Goal: Task Accomplishment & Management: Use online tool/utility

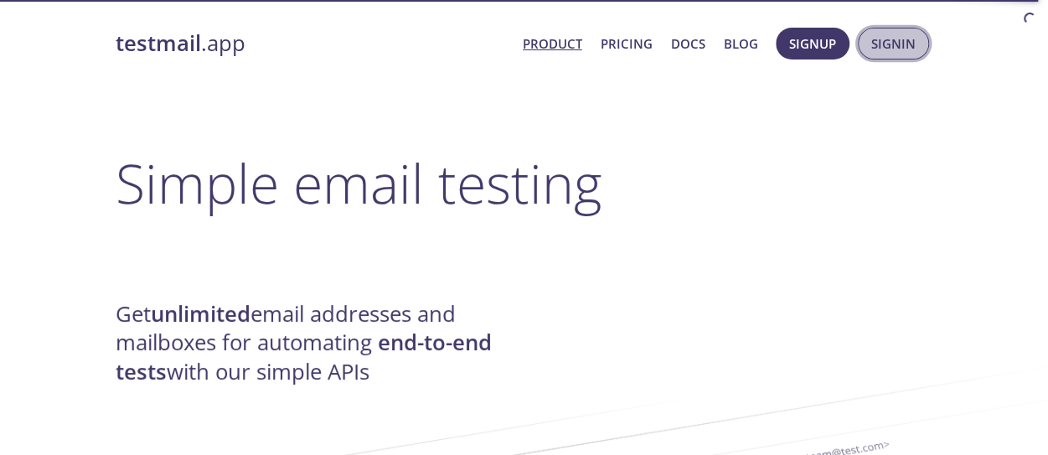
click at [901, 44] on span "Signin" at bounding box center [893, 44] width 44 height 22
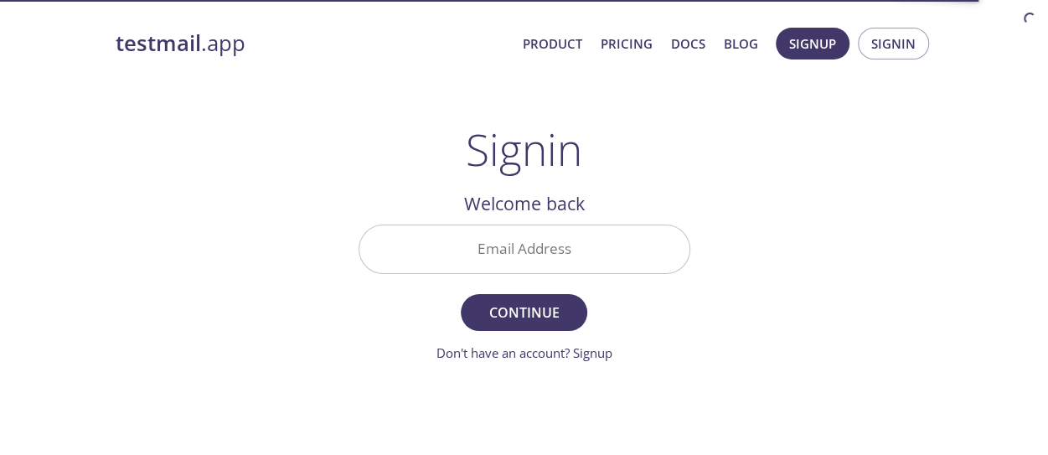
click at [493, 254] on input "Email Address" at bounding box center [524, 249] width 330 height 48
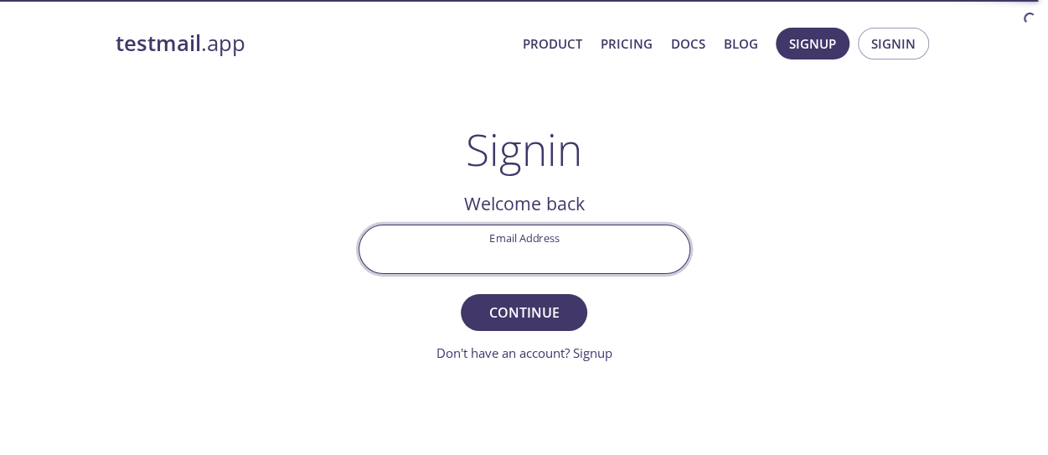
type input "[EMAIL_ADDRESS][DOMAIN_NAME]"
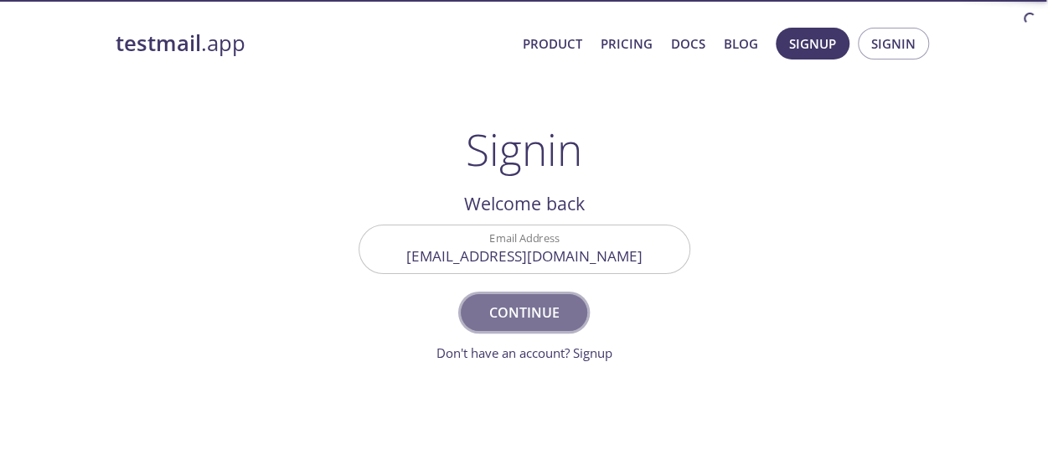
click at [479, 303] on span "Continue" at bounding box center [523, 312] width 89 height 23
click at [479, 303] on form "Email Address [EMAIL_ADDRESS][DOMAIN_NAME] Continue Don't have an account? Sign…" at bounding box center [525, 293] width 332 height 138
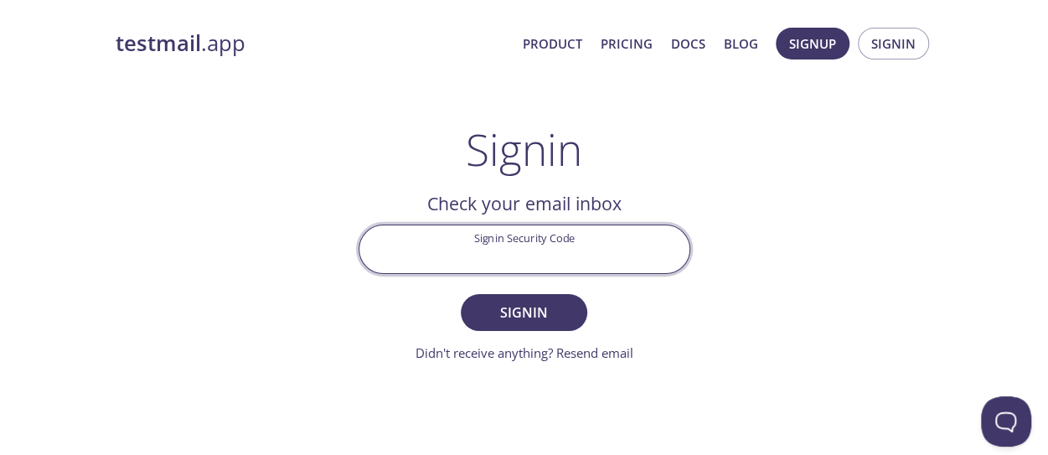
click at [562, 265] on input "Signin Security Code" at bounding box center [524, 249] width 330 height 48
paste input "XYSP2PE"
type input "XYSP2PE"
click at [528, 316] on span "Signin" at bounding box center [523, 312] width 89 height 23
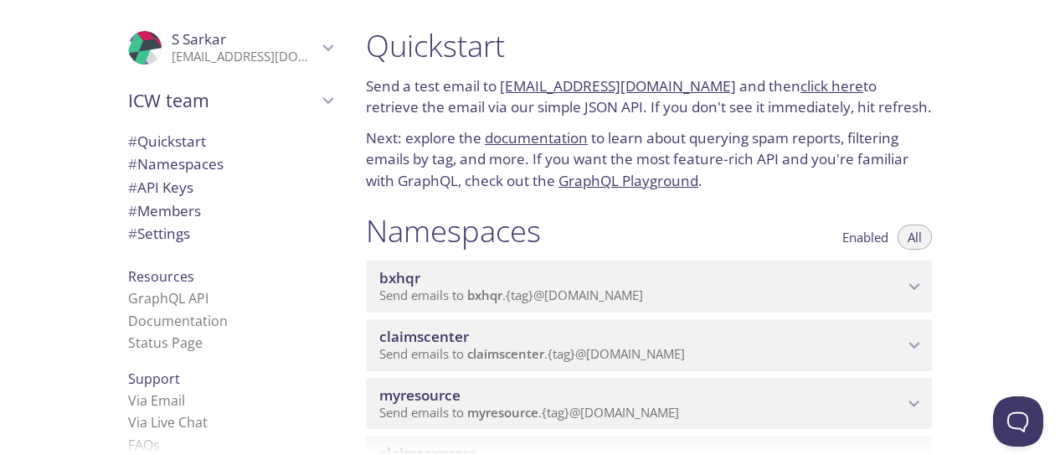
click at [833, 416] on p "Send emails to myresource . {tag} @[DOMAIN_NAME]" at bounding box center [641, 413] width 524 height 17
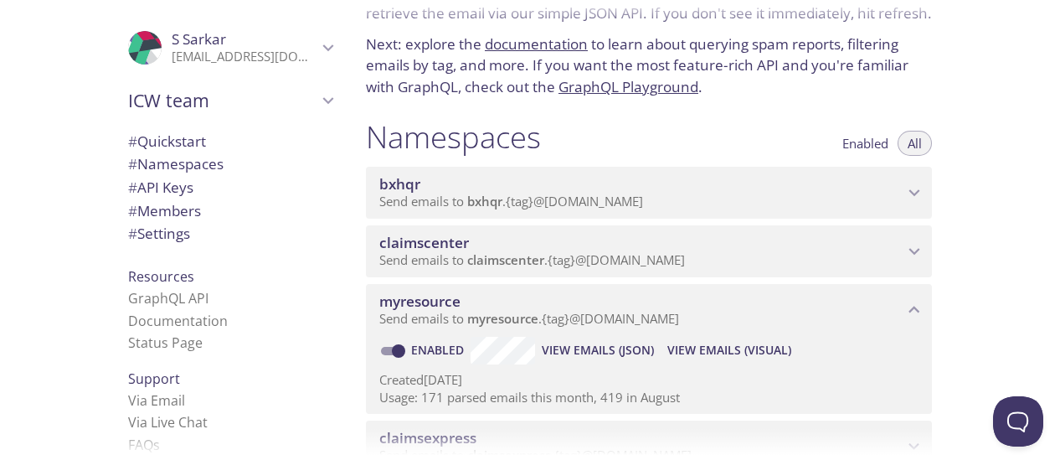
scroll to position [168, 0]
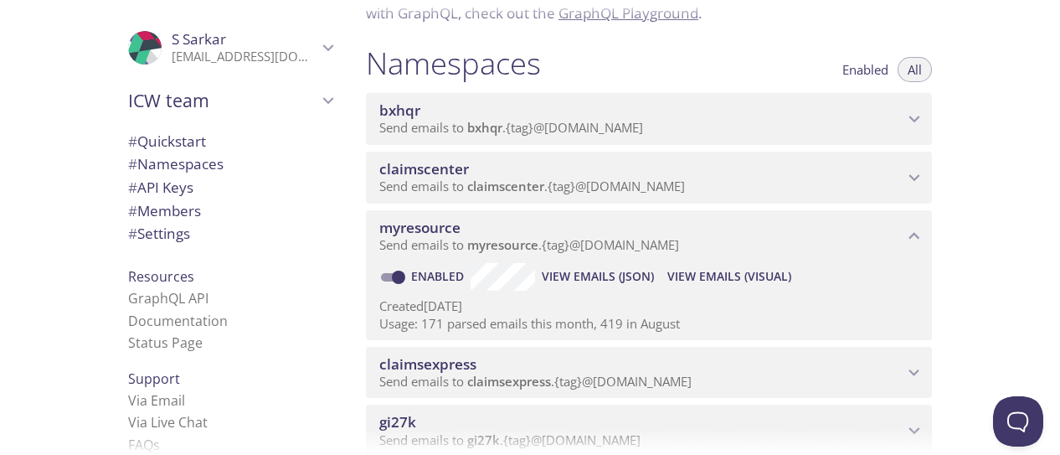
click at [745, 276] on span "View Emails (Visual)" at bounding box center [730, 276] width 124 height 20
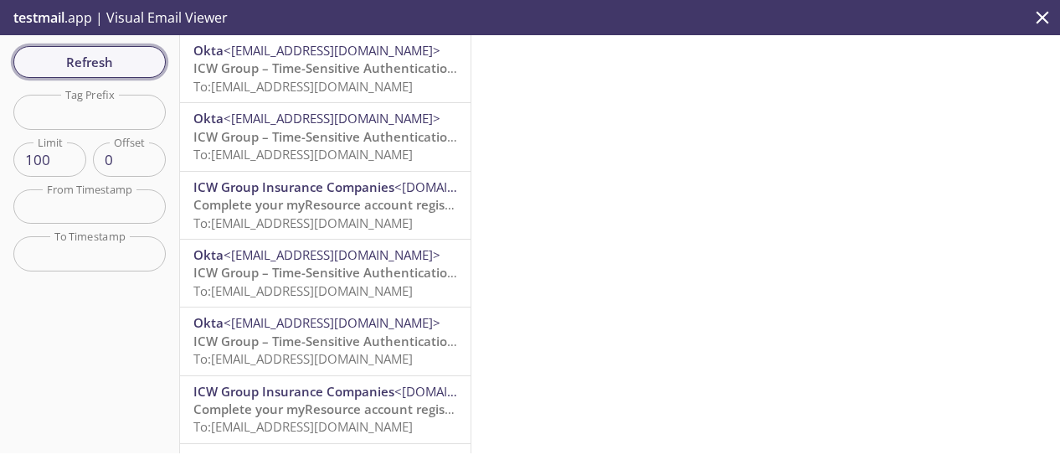
click at [87, 53] on span "Refresh" at bounding box center [90, 62] width 126 height 22
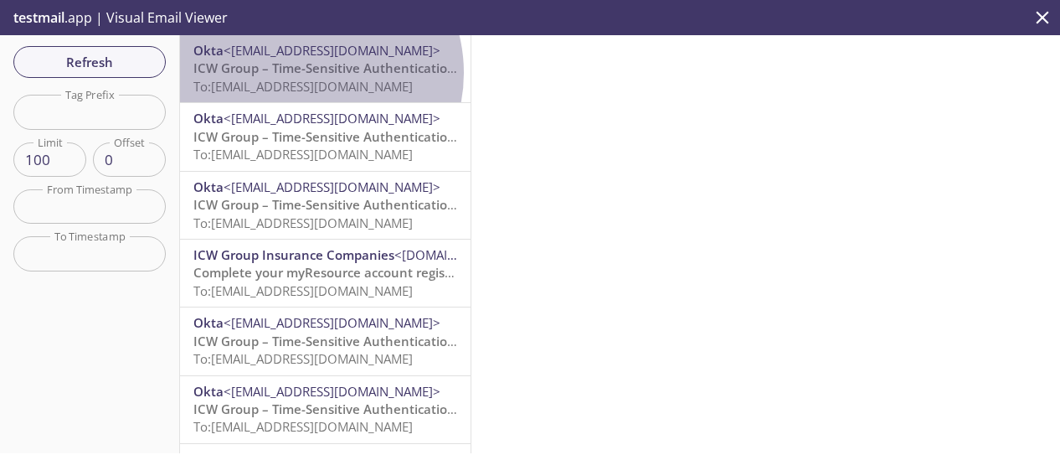
click at [307, 73] on span "ICW Group – Time-Sensitive Authentication Code" at bounding box center [341, 67] width 297 height 17
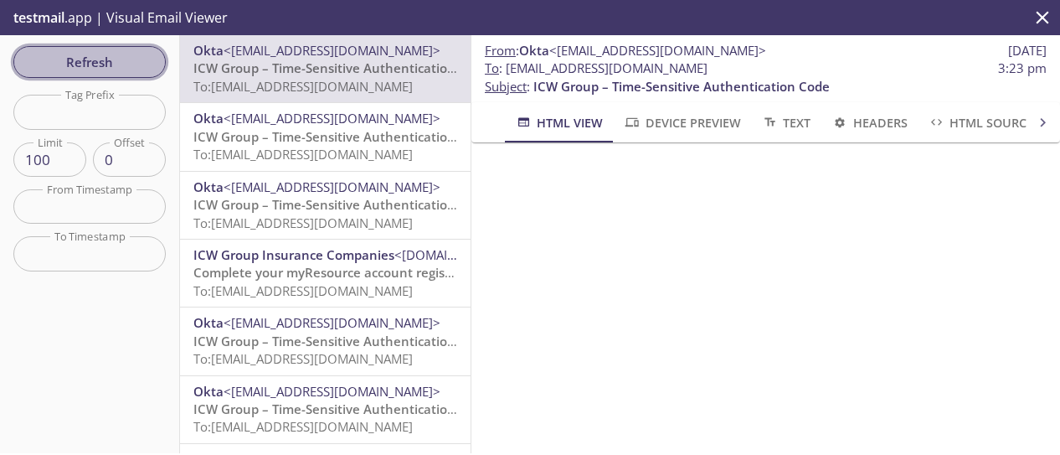
click at [113, 69] on span "Refresh" at bounding box center [90, 62] width 126 height 22
